Goal: Task Accomplishment & Management: Manage account settings

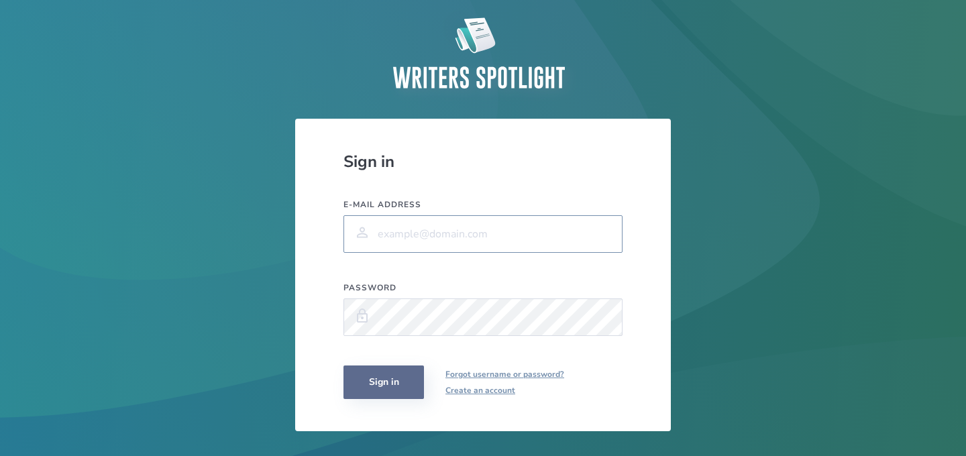
type input "[EMAIL_ADDRESS][DOMAIN_NAME]"
click at [392, 382] on button "Sign in" at bounding box center [383, 383] width 80 height 34
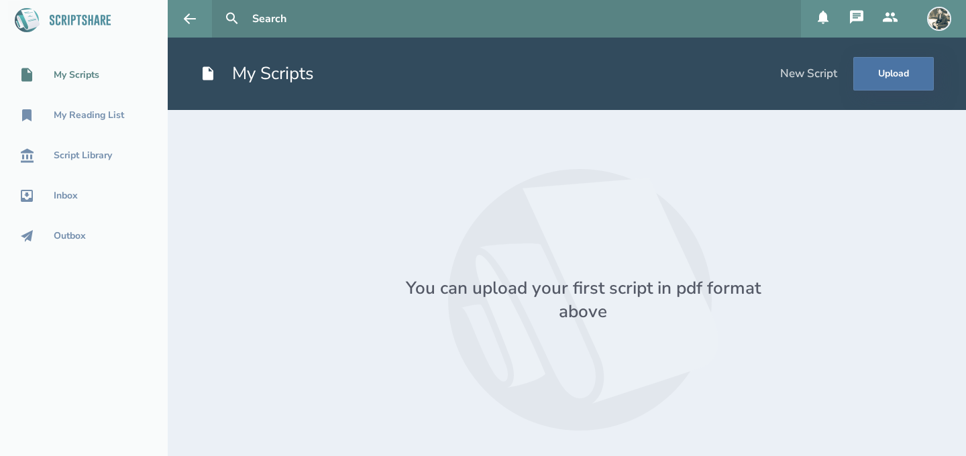
click at [940, 22] on img at bounding box center [939, 19] width 24 height 24
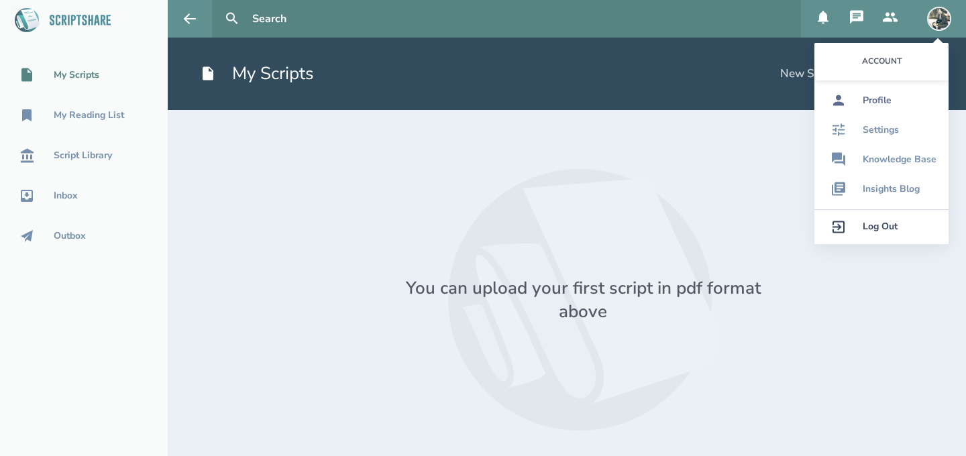
click at [877, 101] on div "Profile" at bounding box center [876, 100] width 29 height 11
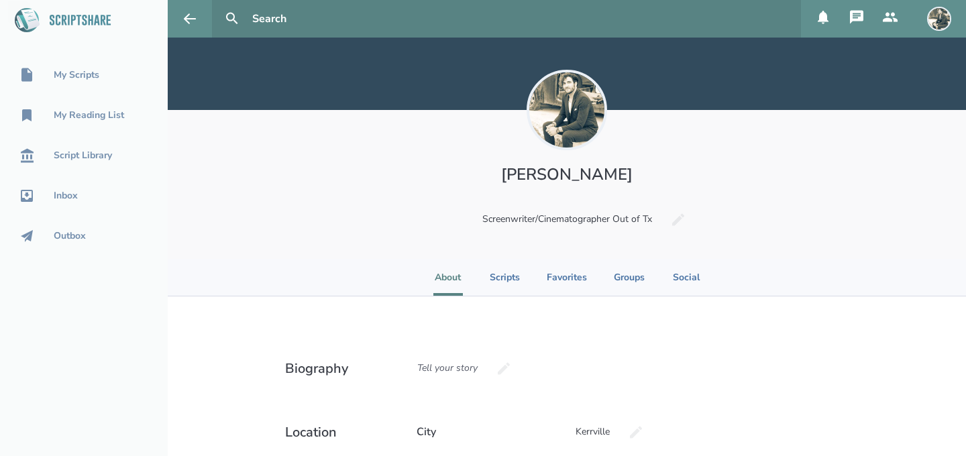
click at [889, 17] on icon at bounding box center [890, 17] width 16 height 16
click at [940, 20] on img at bounding box center [939, 19] width 24 height 24
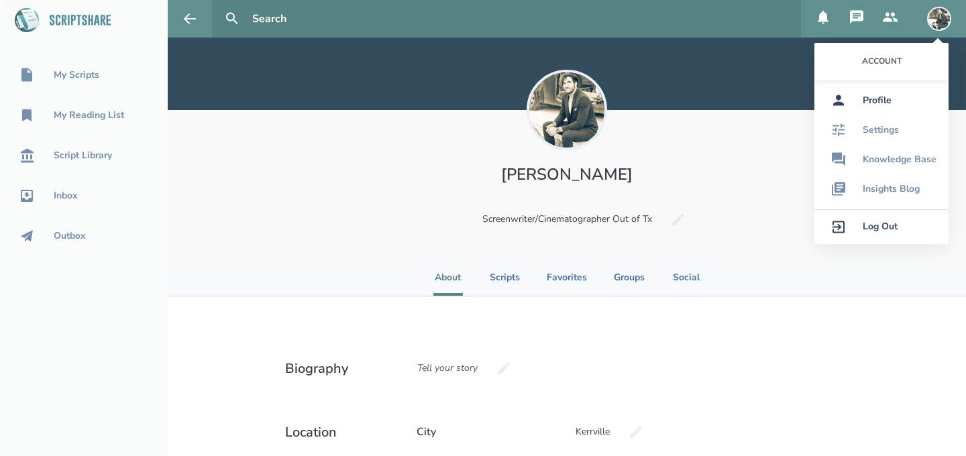
click at [881, 111] on link "Profile" at bounding box center [881, 101] width 134 height 30
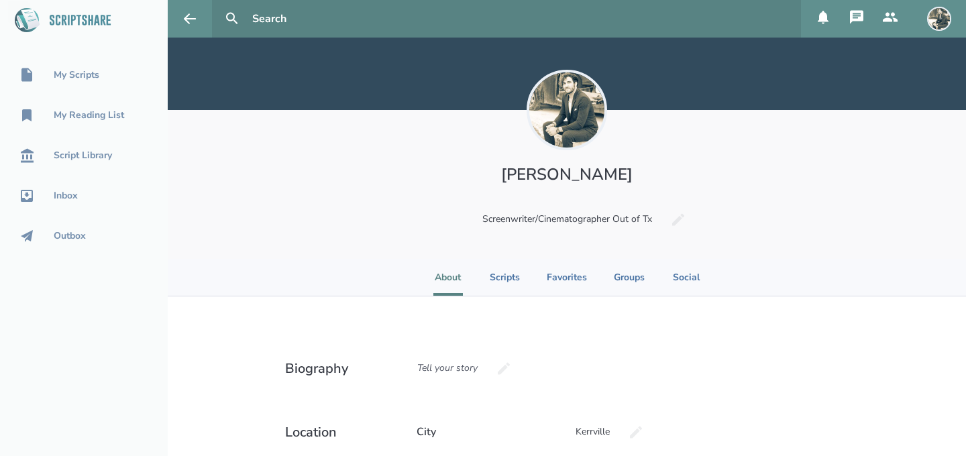
click at [932, 34] on button at bounding box center [939, 19] width 32 height 38
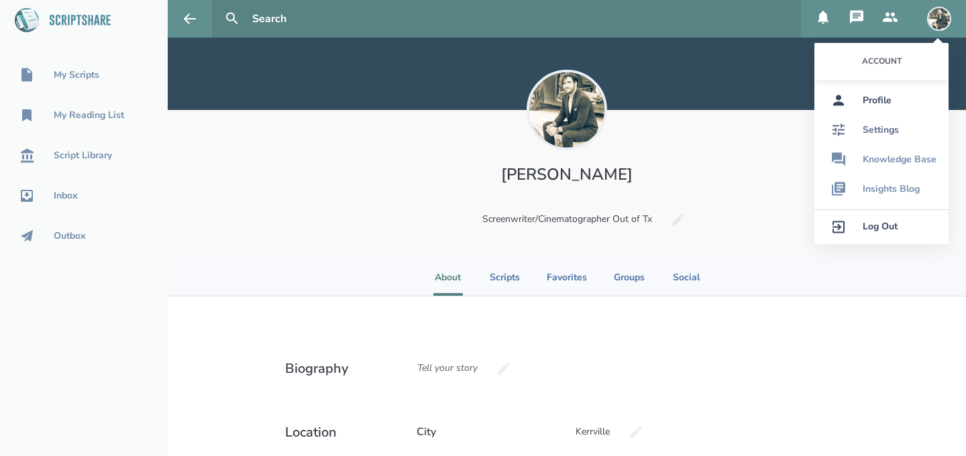
click at [880, 125] on div "Settings" at bounding box center [880, 130] width 36 height 11
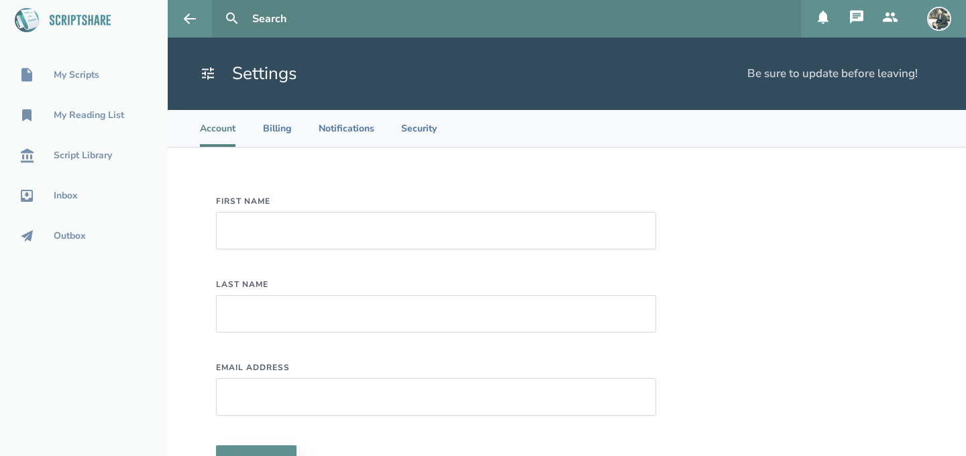
type input "[PERSON_NAME]"
type input "[EMAIL_ADDRESS][DOMAIN_NAME]"
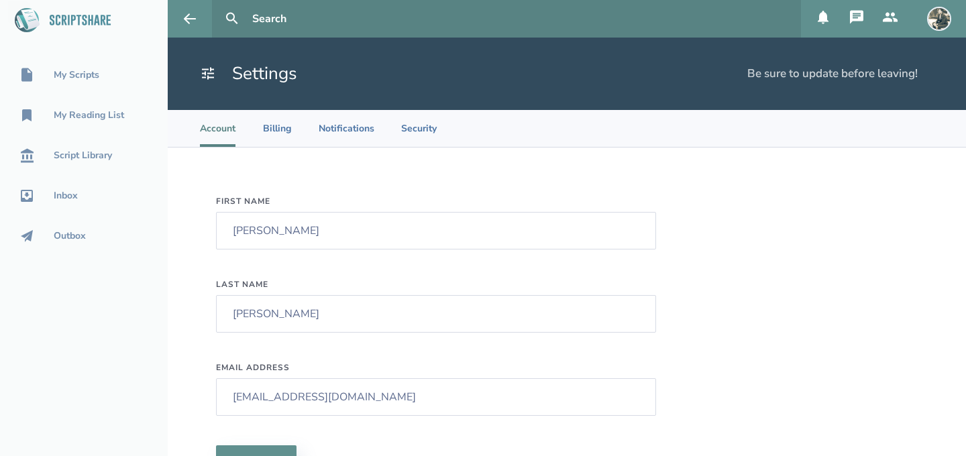
scroll to position [71, 0]
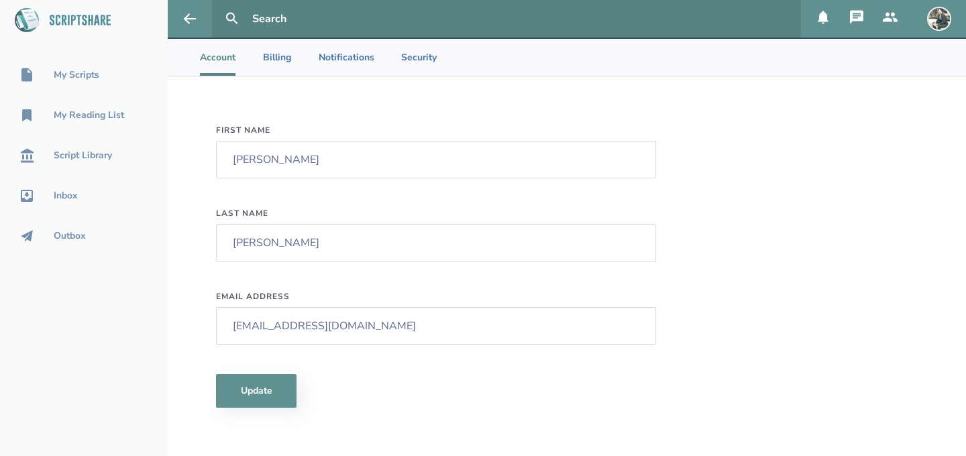
click at [947, 17] on img at bounding box center [939, 19] width 24 height 24
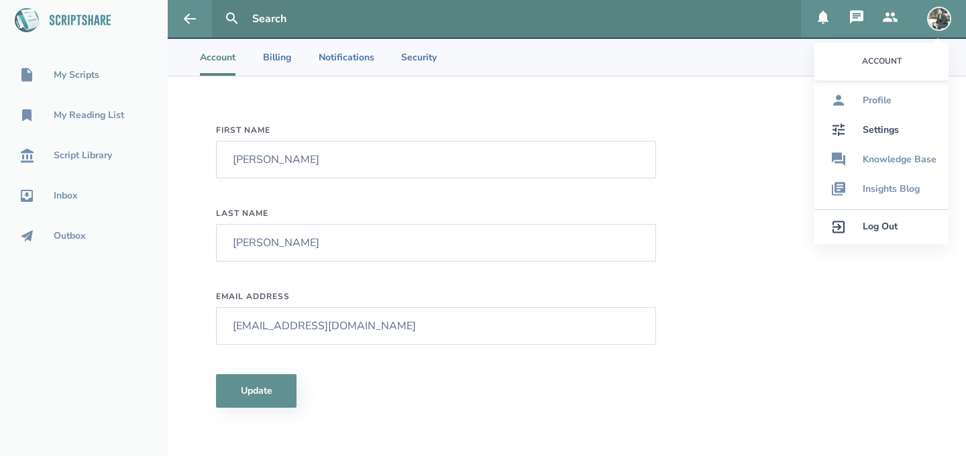
click at [753, 284] on div "First Name [PERSON_NAME] Last Name [PERSON_NAME] Email Address [EMAIL_ADDRESS][…" at bounding box center [567, 266] width 798 height 380
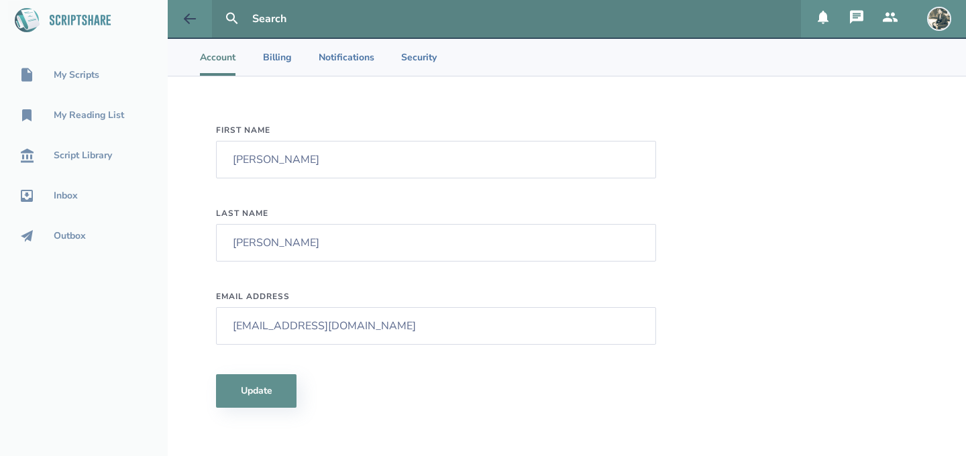
click at [185, 13] on icon at bounding box center [190, 19] width 16 height 16
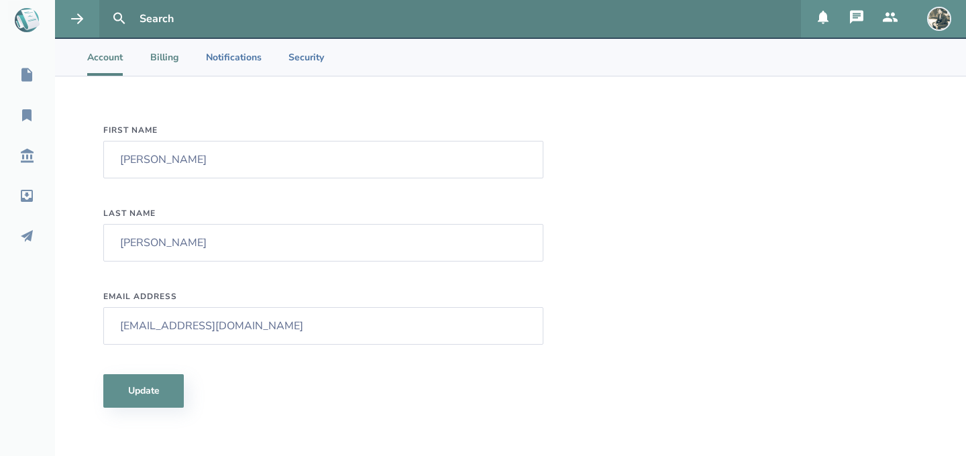
click at [166, 58] on li "Billing" at bounding box center [165, 57] width 30 height 37
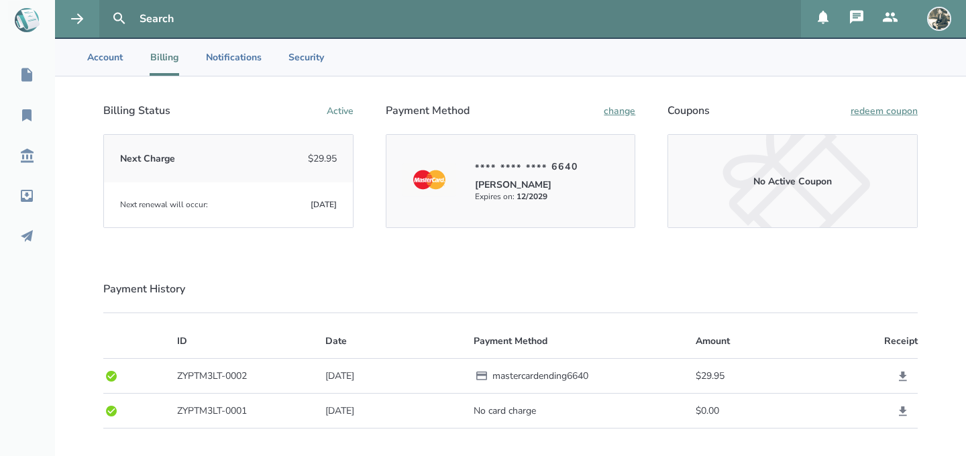
click at [559, 189] on div "[PERSON_NAME]" at bounding box center [526, 184] width 103 height 13
click at [237, 174] on div "Next Charge $29.95" at bounding box center [228, 159] width 249 height 48
click at [636, 112] on div "Billing Status Active Next Charge $29.95 Next renewal will occur: [DATE] Paymen…" at bounding box center [510, 165] width 814 height 125
click at [624, 111] on button "change" at bounding box center [620, 111] width 32 height 13
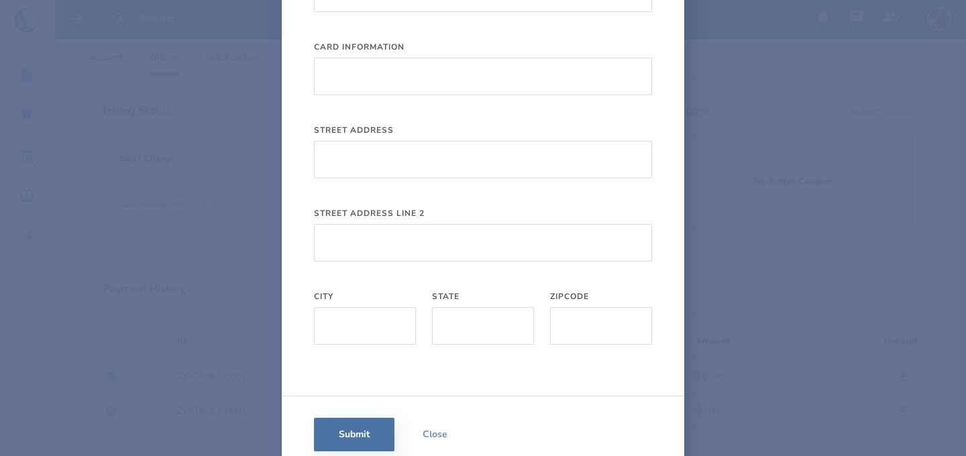
scroll to position [160, 0]
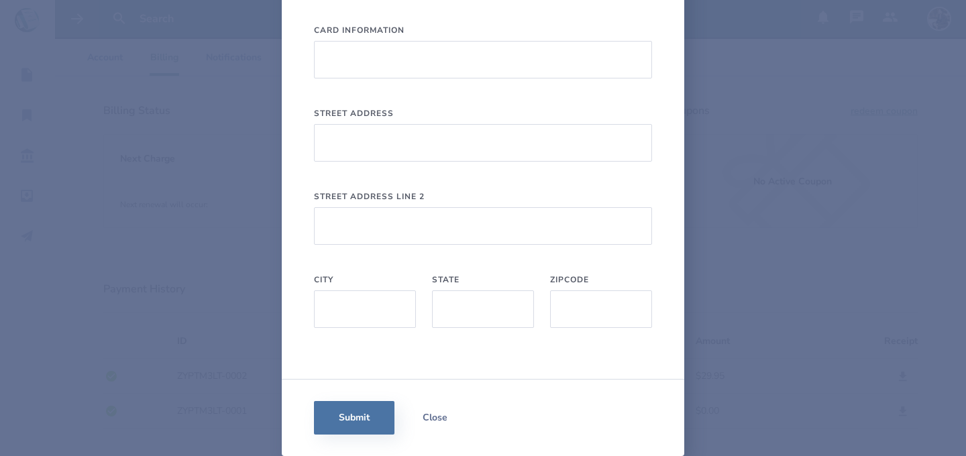
click at [439, 425] on button "Close" at bounding box center [434, 418] width 80 height 34
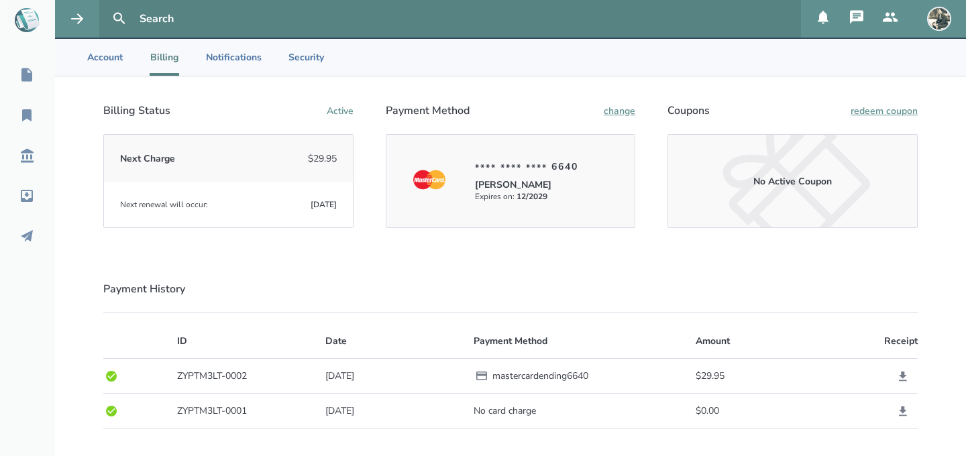
click at [581, 209] on div "**** **** **** 6640 [PERSON_NAME] Expires on: 12 / 2029" at bounding box center [510, 181] width 249 height 93
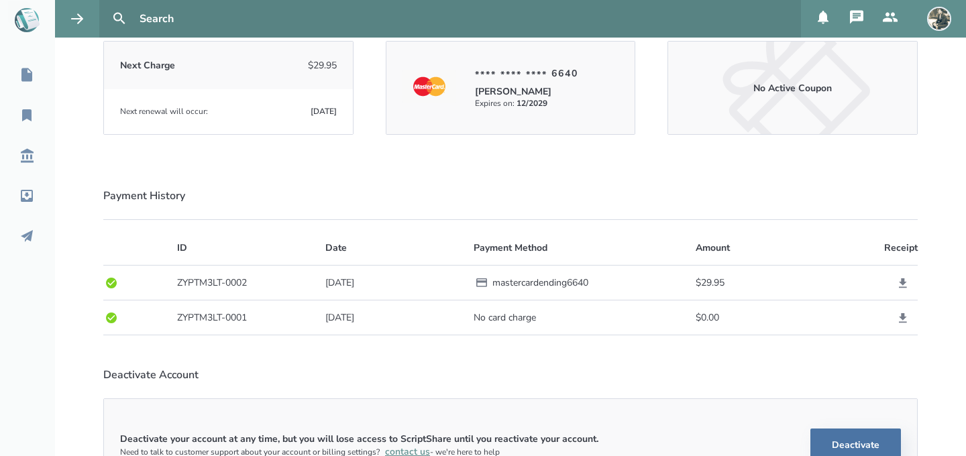
scroll to position [227, 0]
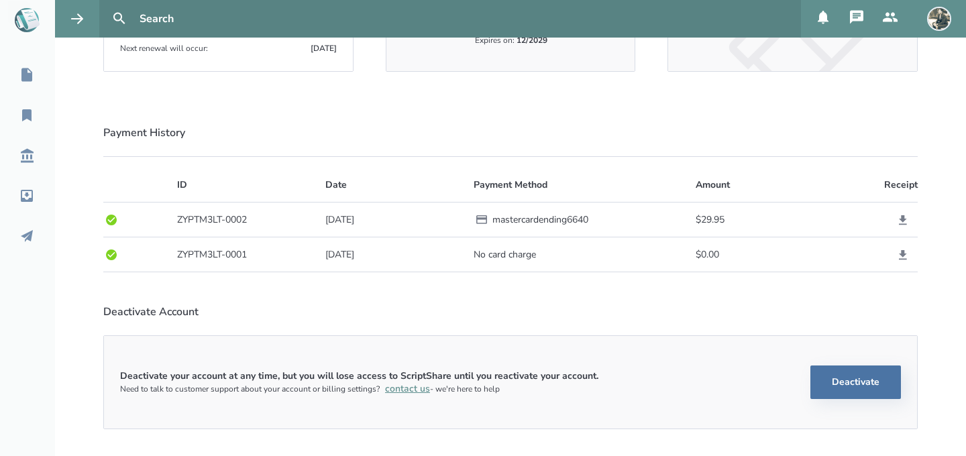
click at [826, 357] on div "Deactivate your account at any time, but you will lose access to ScriptShare un…" at bounding box center [510, 382] width 813 height 93
click at [830, 372] on button "Deactivate" at bounding box center [855, 383] width 91 height 34
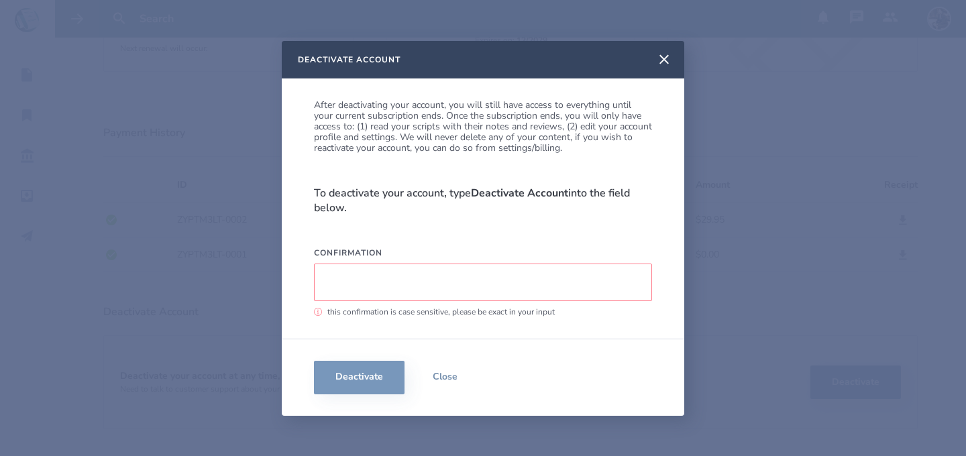
click at [392, 278] on input "Confirmation" at bounding box center [483, 283] width 338 height 38
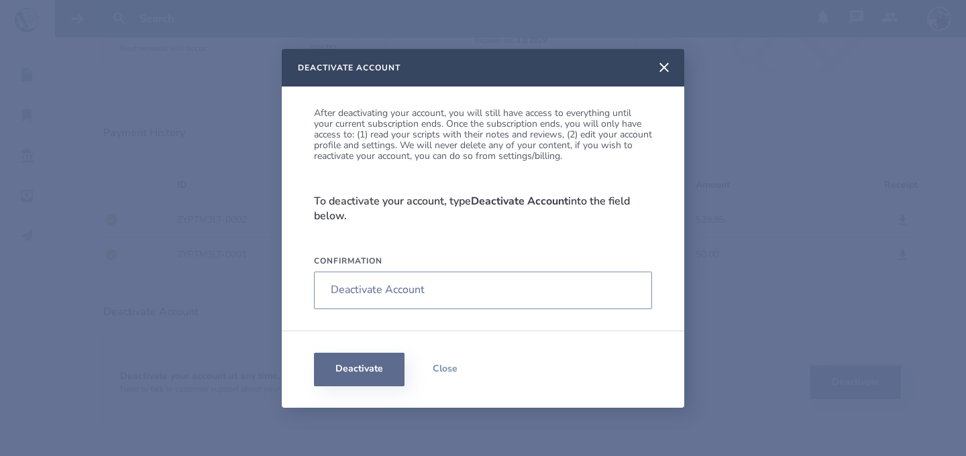
type input "Deactivate Account"
click at [355, 376] on button "Deactivate" at bounding box center [359, 370] width 91 height 34
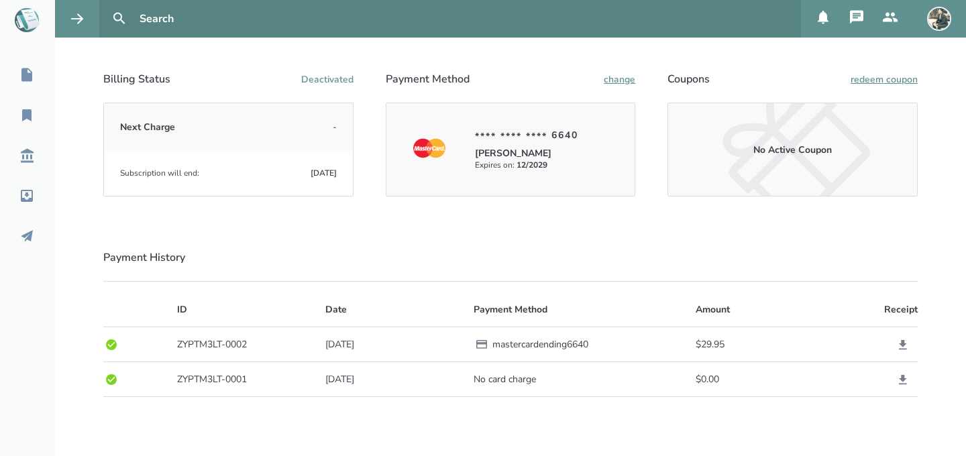
click at [951, 13] on button at bounding box center [939, 19] width 32 height 38
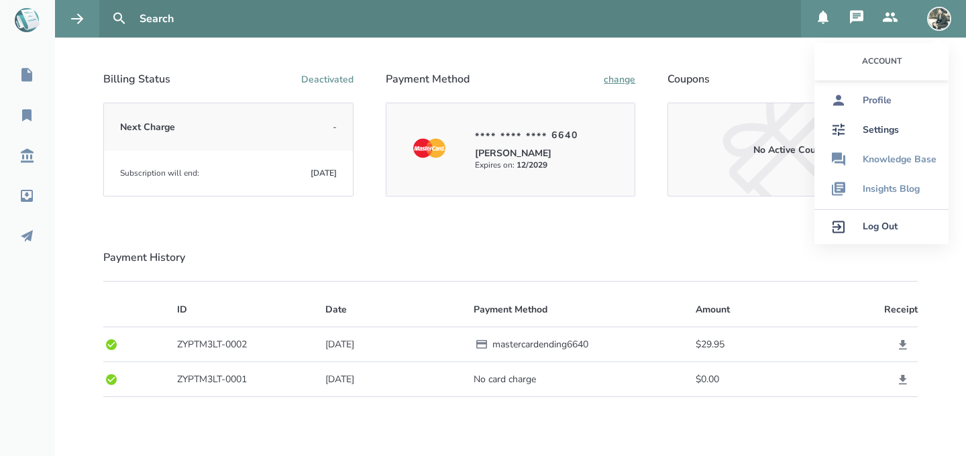
click at [869, 103] on div "Profile" at bounding box center [876, 100] width 29 height 11
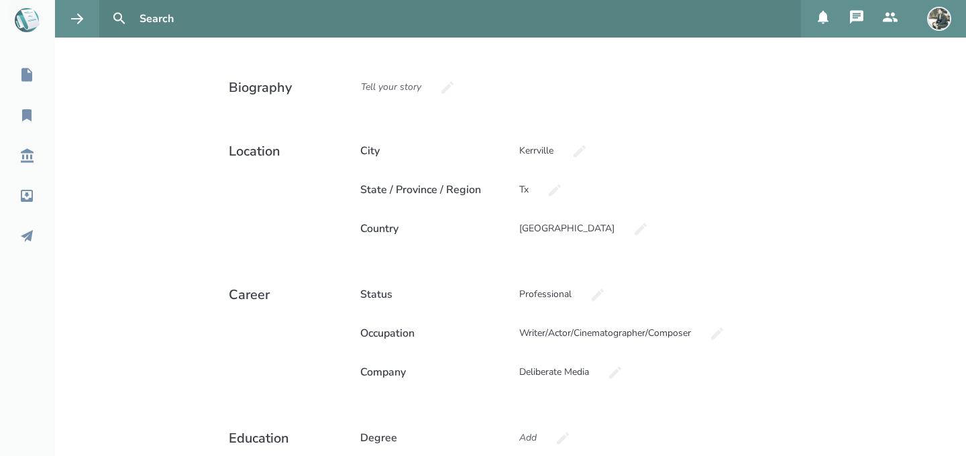
click at [38, 23] on icon at bounding box center [29, 18] width 28 height 29
click at [27, 72] on icon at bounding box center [26, 74] width 11 height 13
